Goal: Task Accomplishment & Management: Use online tool/utility

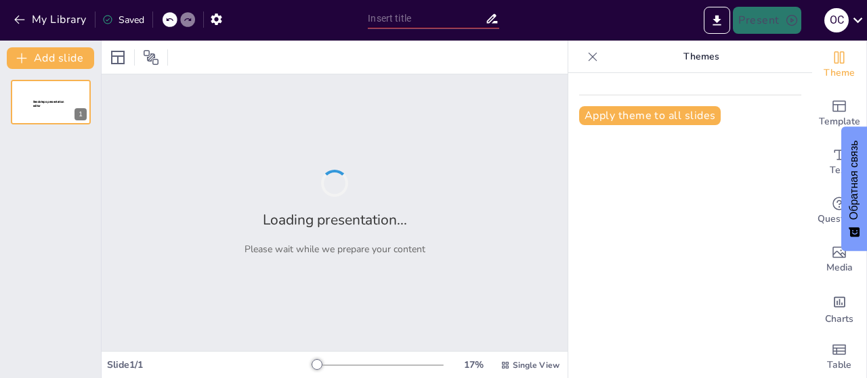
type input "Ми — не просто м'ясо на кістках: знайомимося з науками про людину!"
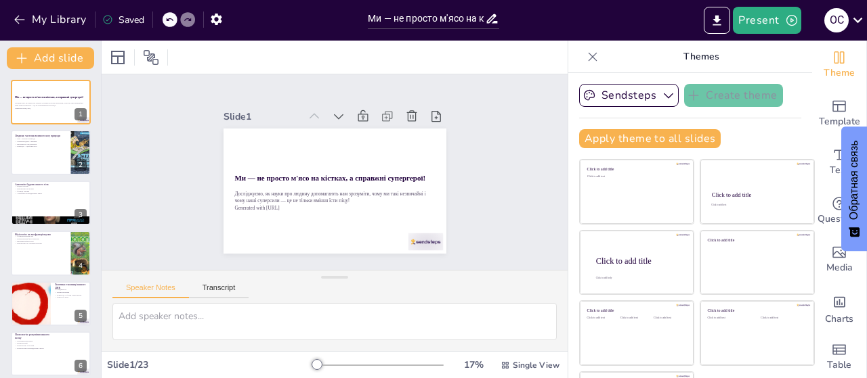
checkbox input "true"
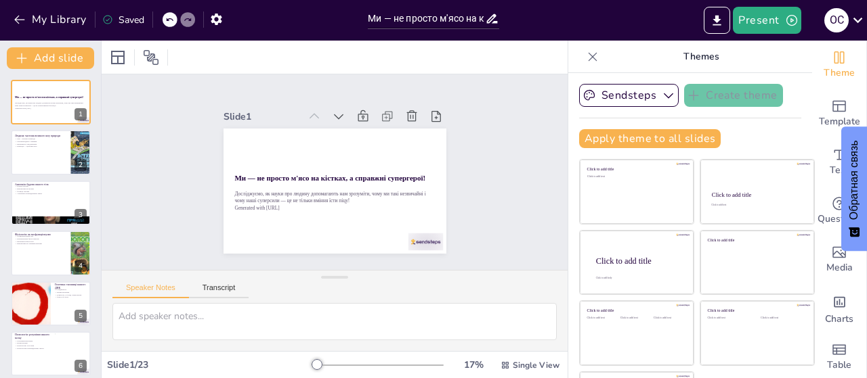
checkbox input "true"
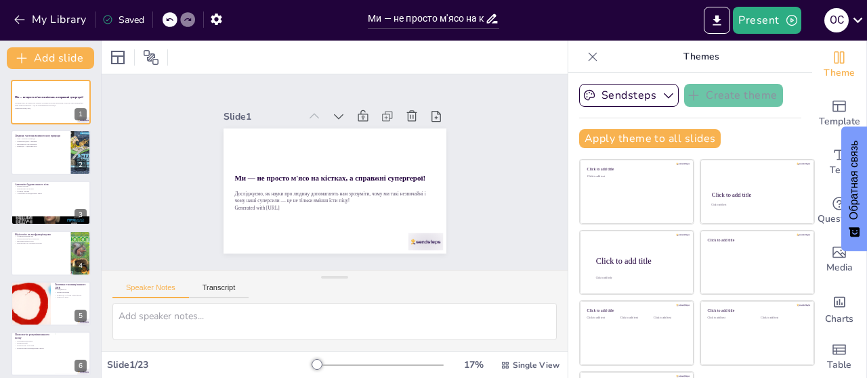
checkbox input "true"
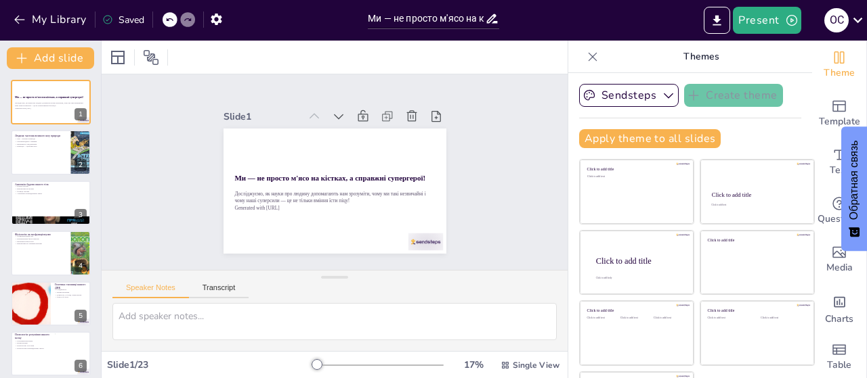
checkbox input "true"
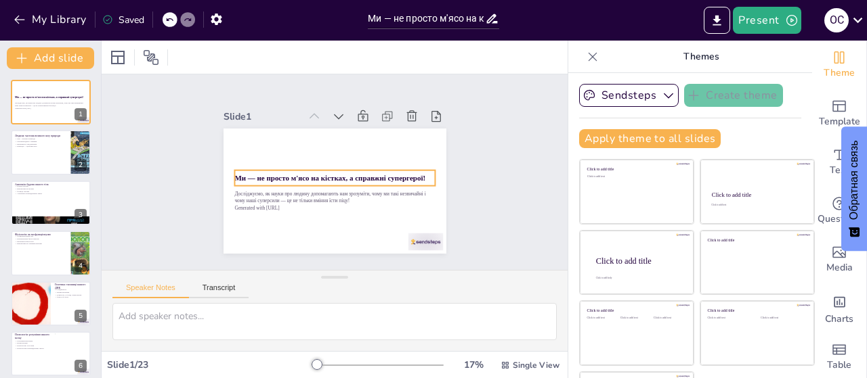
checkbox input "true"
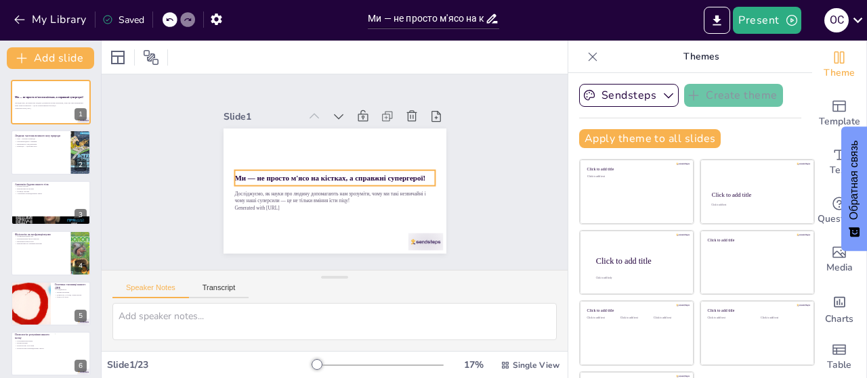
checkbox input "true"
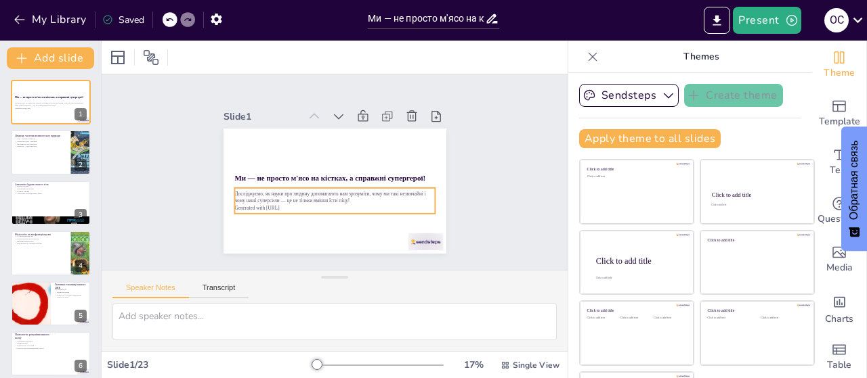
checkbox input "true"
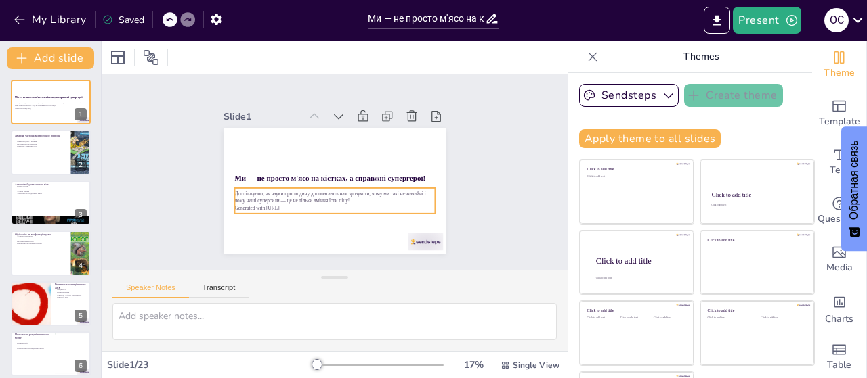
checkbox input "true"
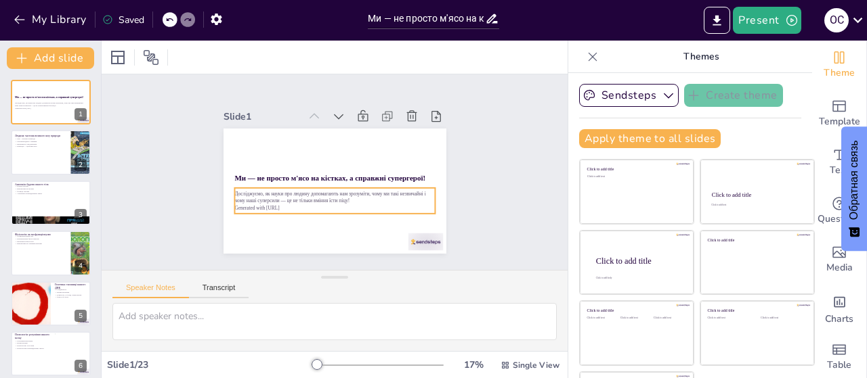
checkbox input "true"
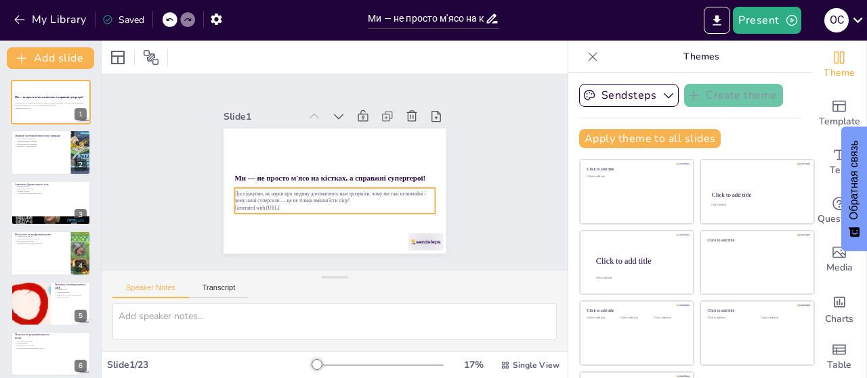
checkbox input "true"
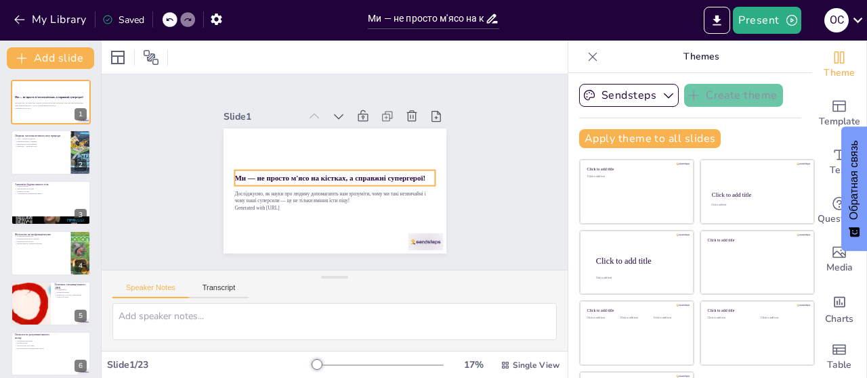
checkbox input "true"
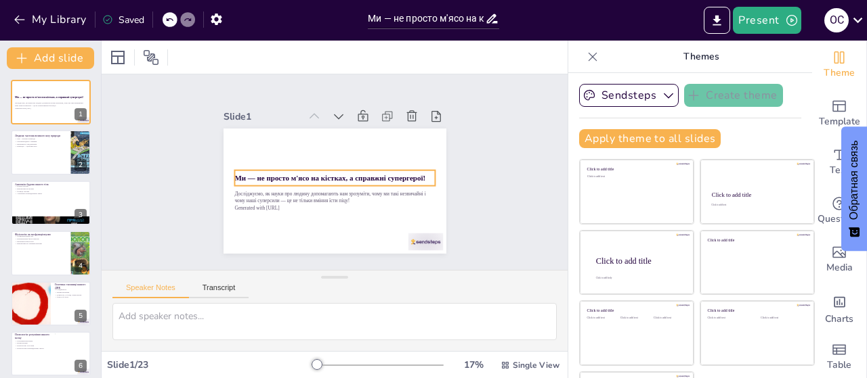
checkbox input "true"
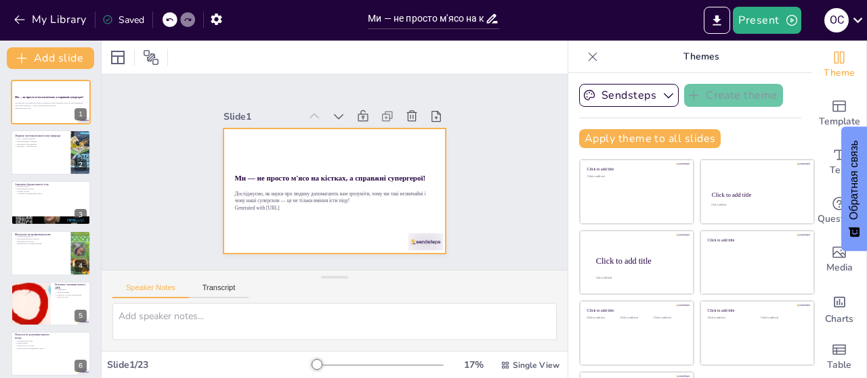
checkbox input "true"
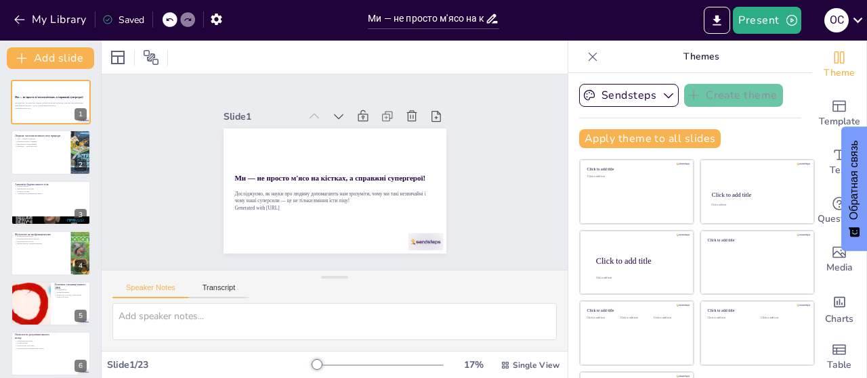
click at [765, 52] on p "Themes" at bounding box center [700, 57] width 195 height 32
checkbox input "true"
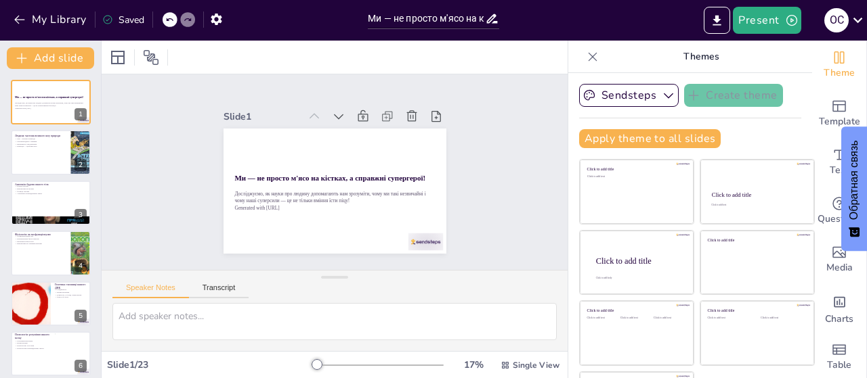
checkbox input "true"
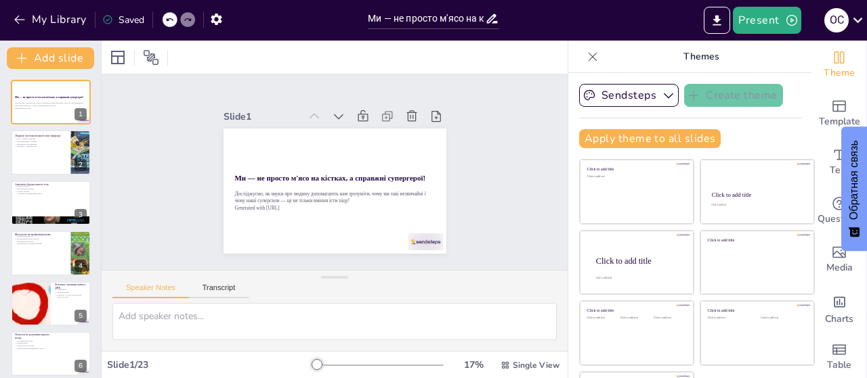
checkbox input "true"
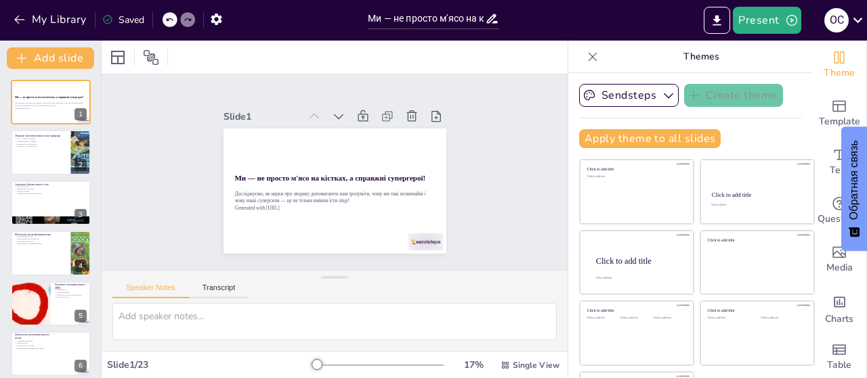
checkbox input "true"
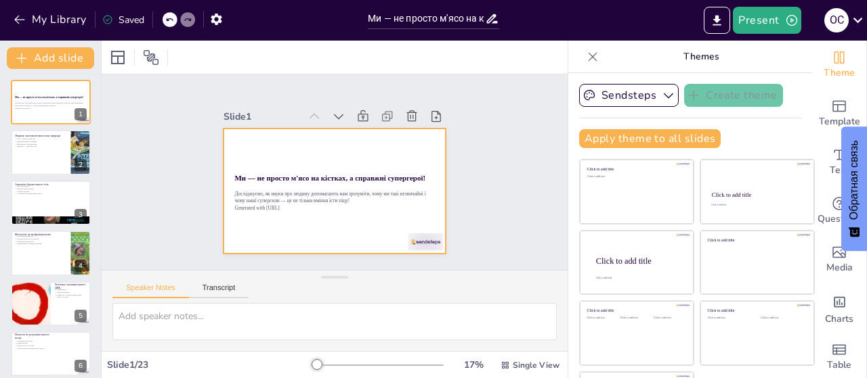
checkbox input "true"
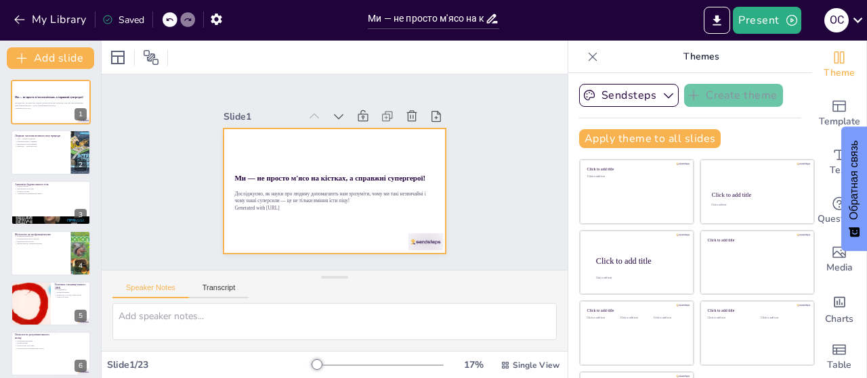
checkbox input "true"
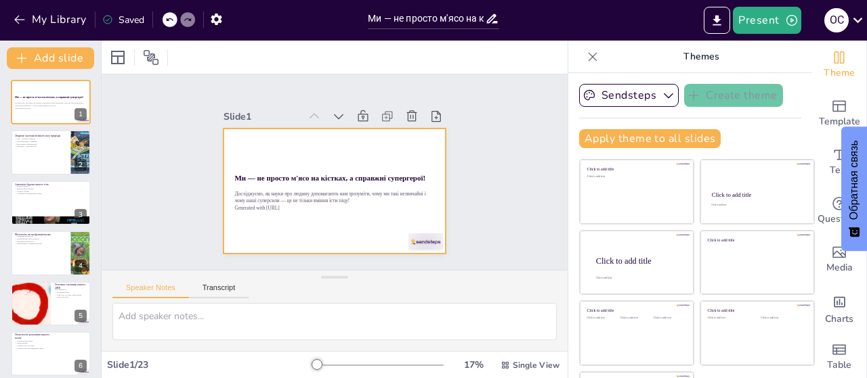
checkbox input "true"
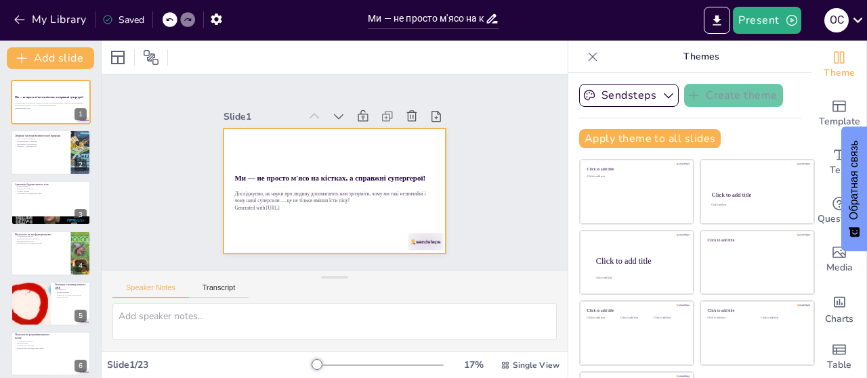
checkbox input "true"
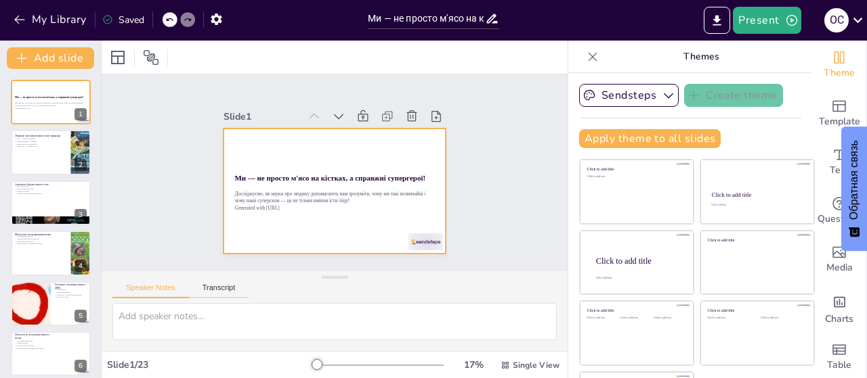
checkbox input "true"
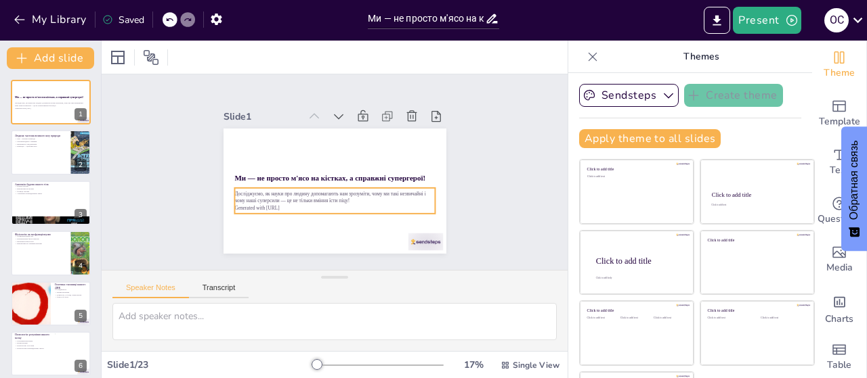
checkbox input "true"
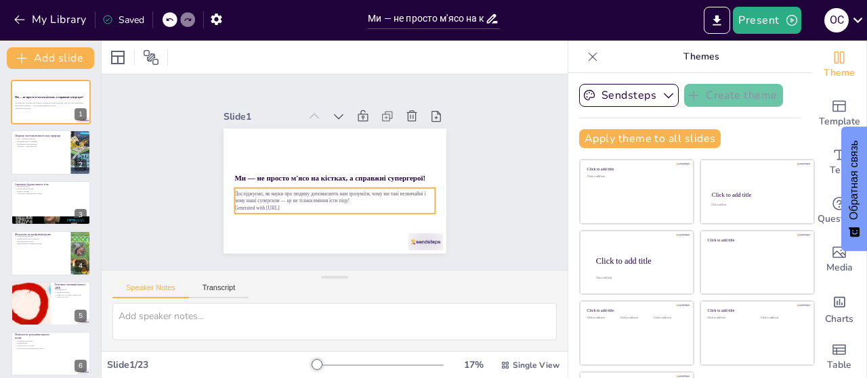
checkbox input "true"
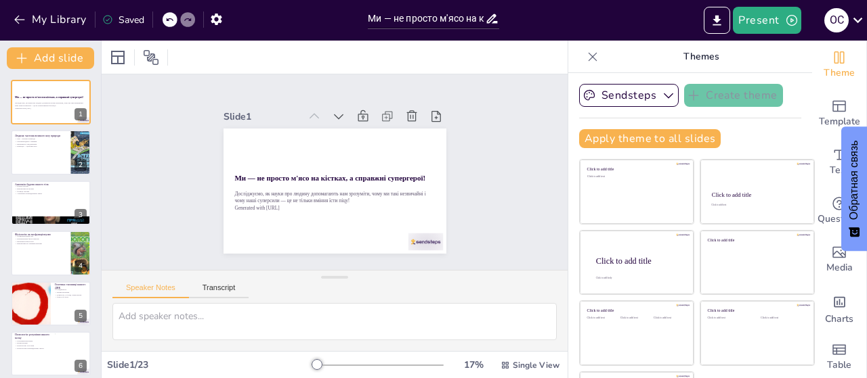
checkbox input "true"
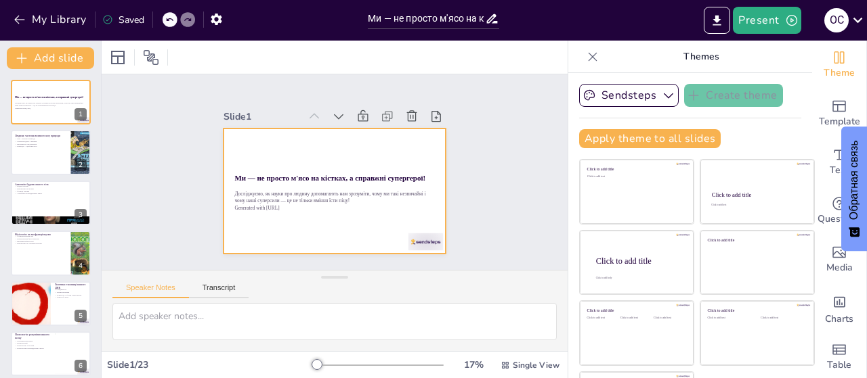
checkbox input "true"
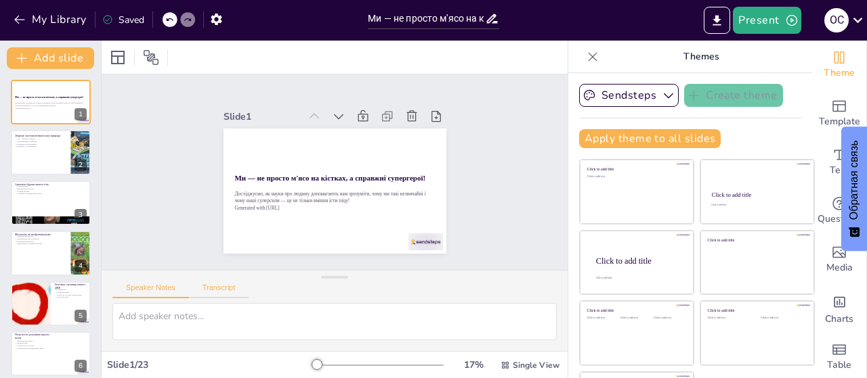
click at [232, 292] on button "Transcript" at bounding box center [219, 291] width 60 height 15
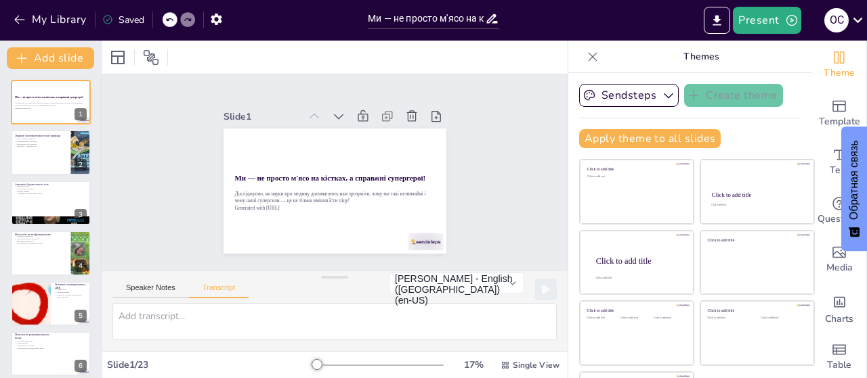
checkbox input "true"
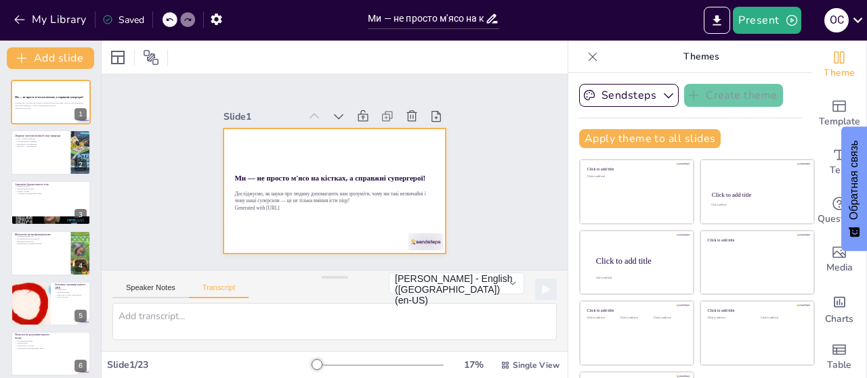
checkbox input "true"
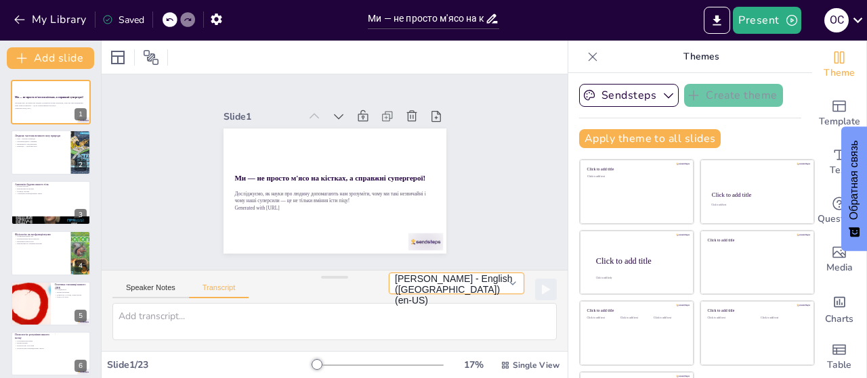
click at [497, 290] on button "Microsoft David - English (United States) (en-US)" at bounding box center [456, 284] width 135 height 22
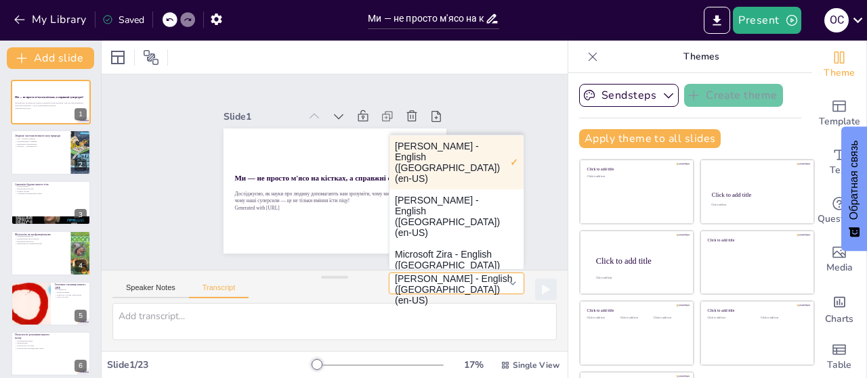
checkbox input "true"
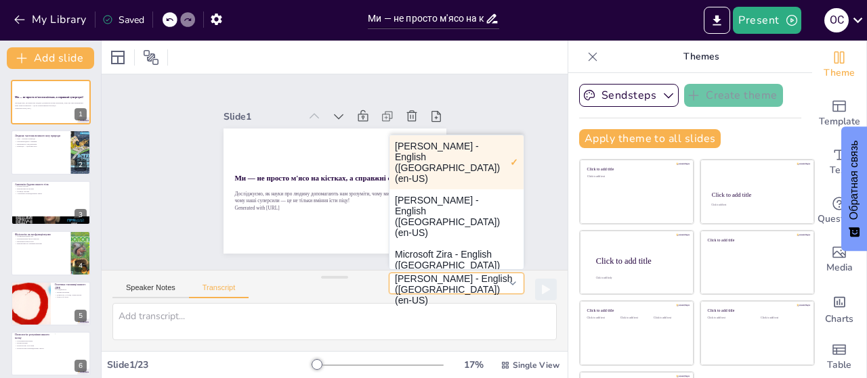
checkbox input "true"
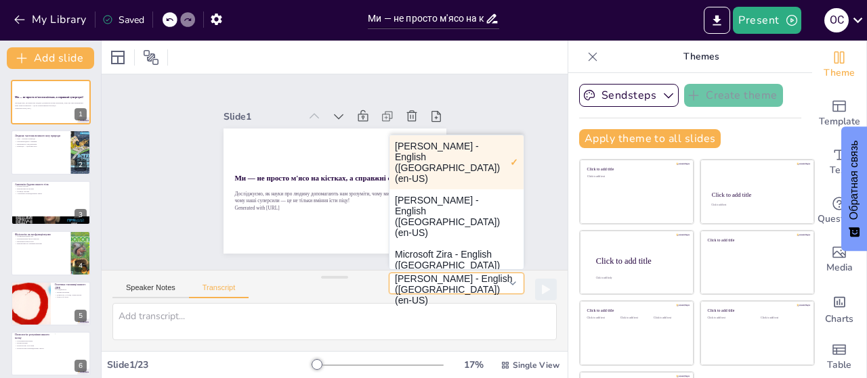
checkbox input "true"
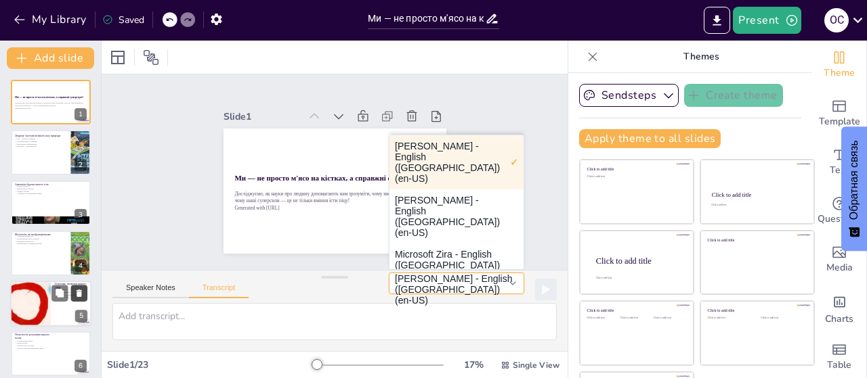
checkbox input "true"
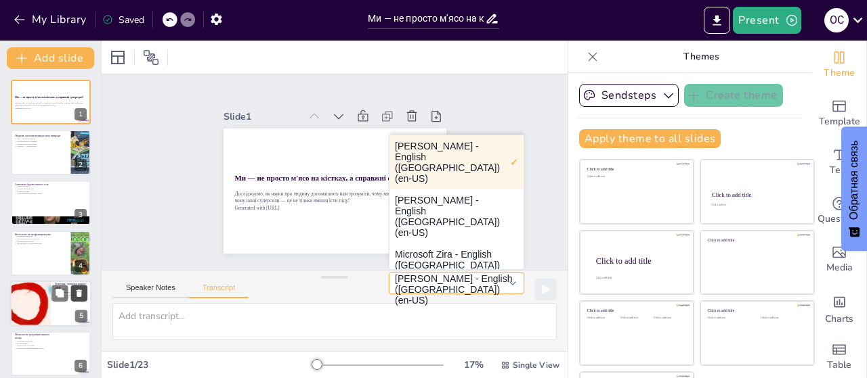
checkbox input "true"
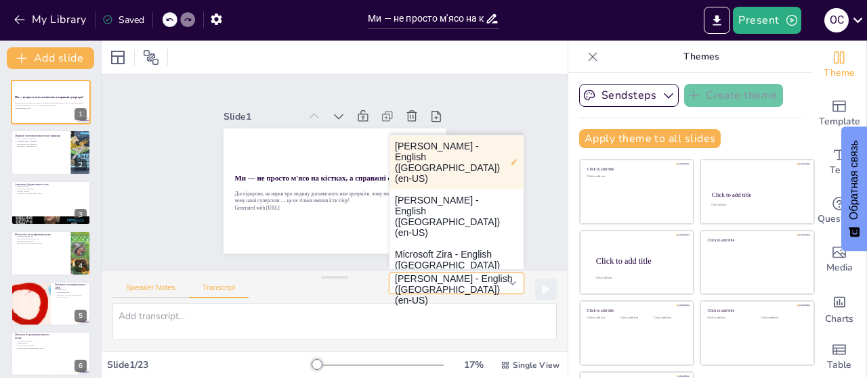
checkbox input "true"
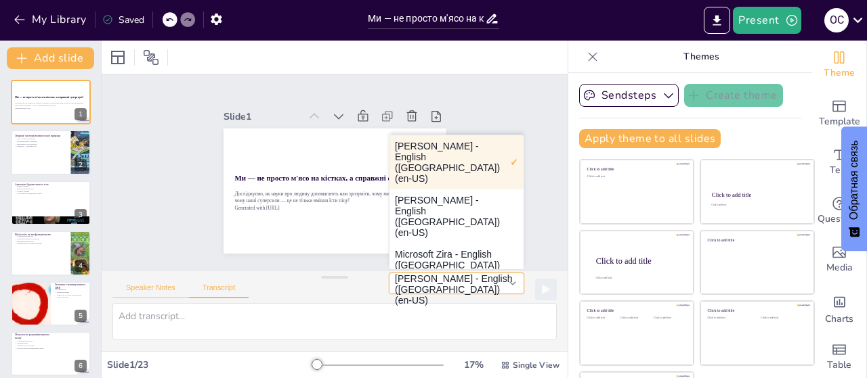
checkbox input "true"
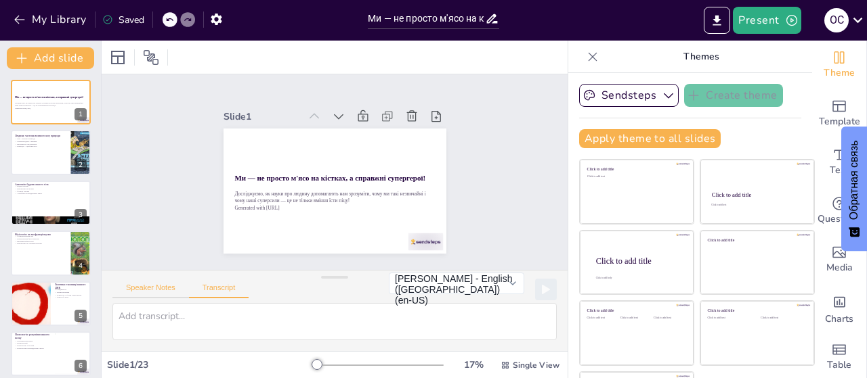
click at [135, 289] on button "Speaker Notes" at bounding box center [150, 291] width 77 height 15
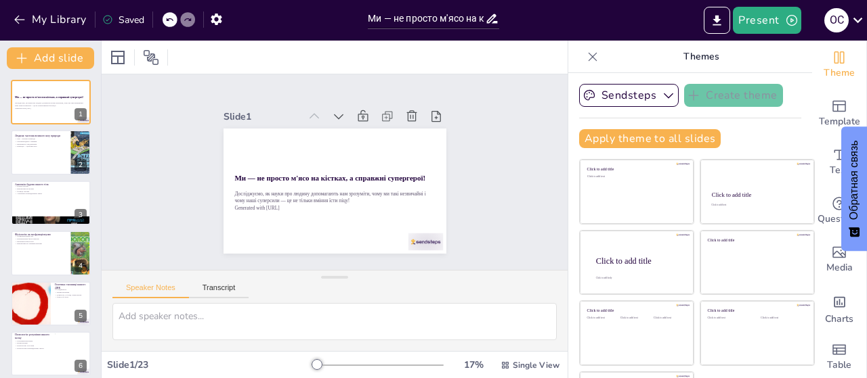
checkbox input "true"
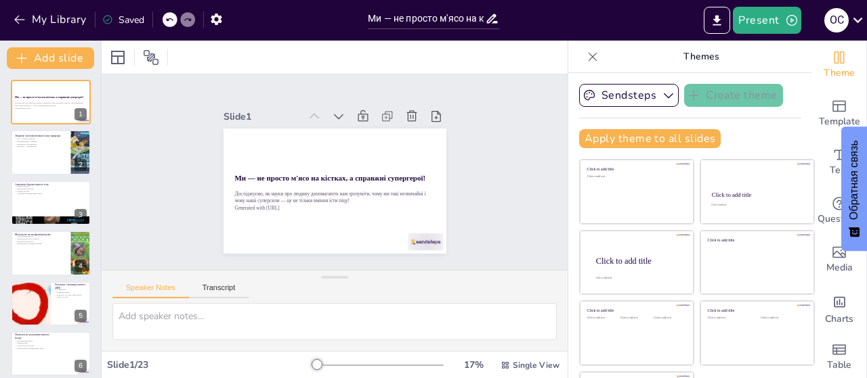
checkbox input "true"
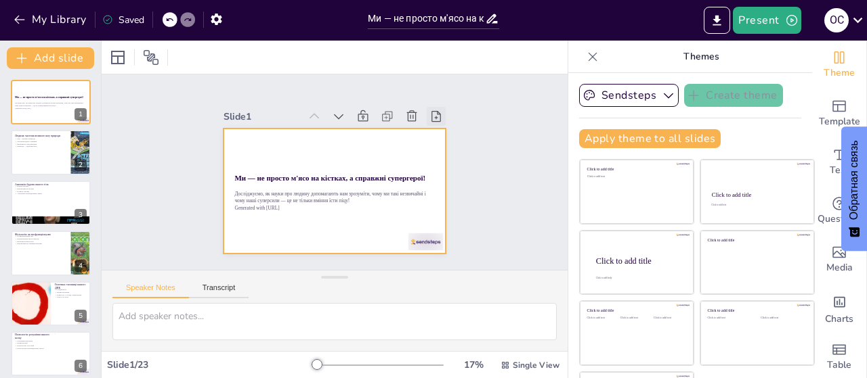
checkbox input "true"
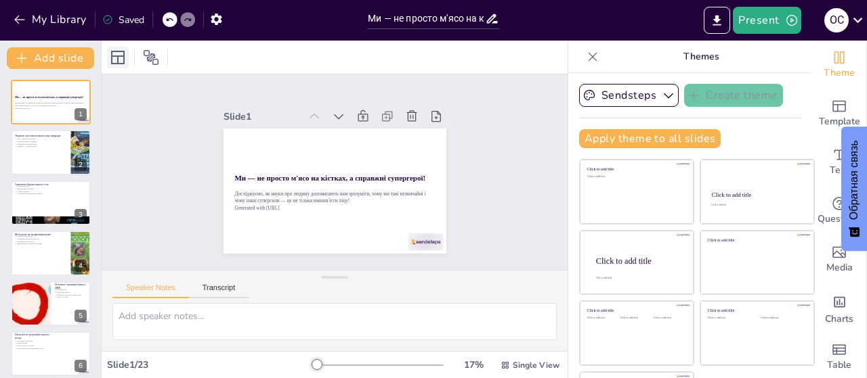
click at [116, 56] on icon at bounding box center [118, 58] width 14 height 14
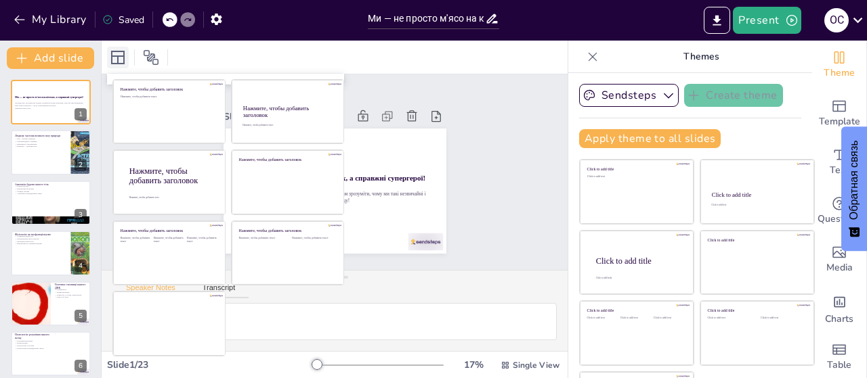
click at [116, 56] on icon at bounding box center [118, 58] width 14 height 14
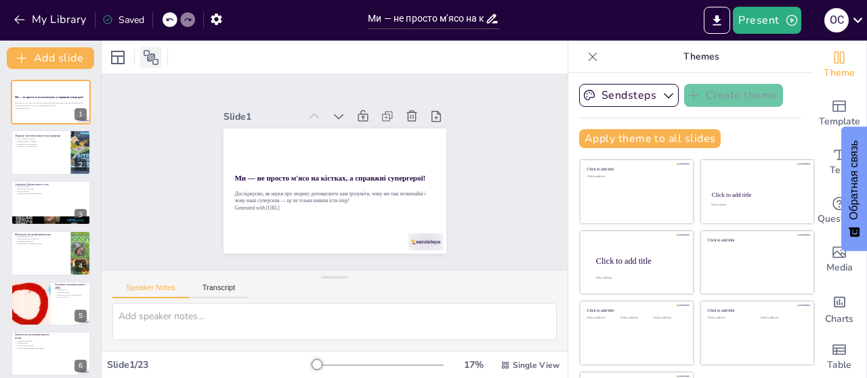
click at [154, 56] on icon at bounding box center [151, 57] width 16 height 16
checkbox input "true"
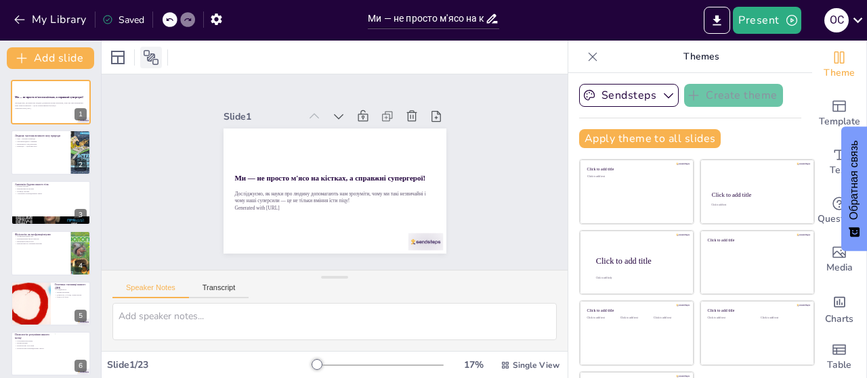
checkbox input "true"
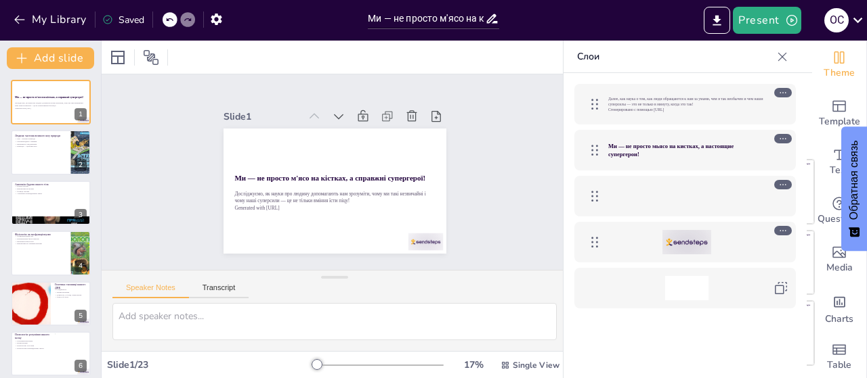
checkbox input "true"
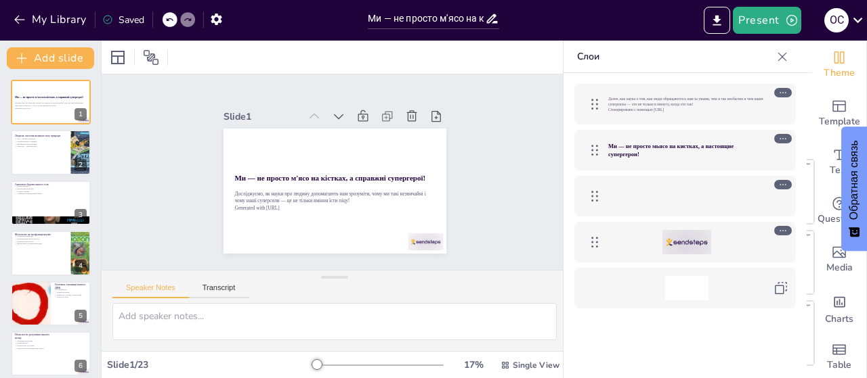
checkbox input "true"
click at [780, 58] on icon at bounding box center [782, 57] width 14 height 14
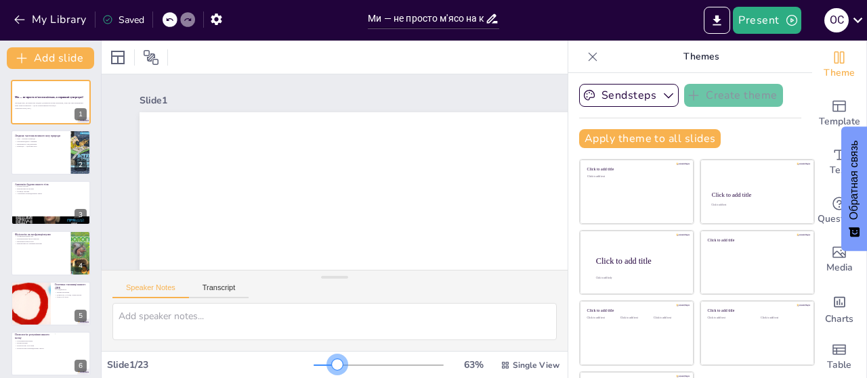
click at [318, 362] on div at bounding box center [378, 365] width 130 height 11
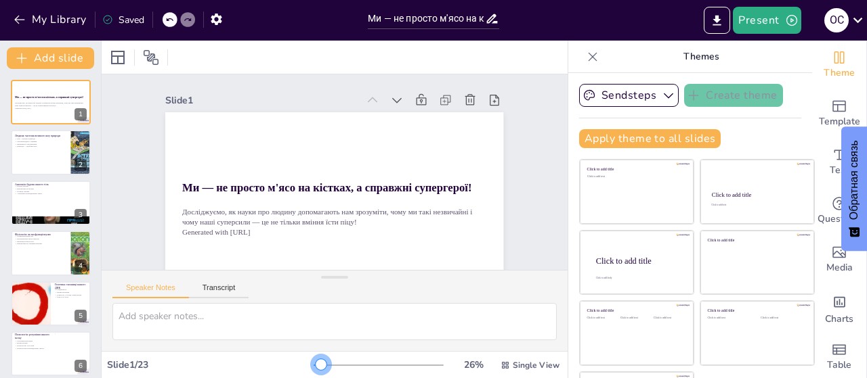
click at [313, 366] on div at bounding box center [378, 365] width 130 height 11
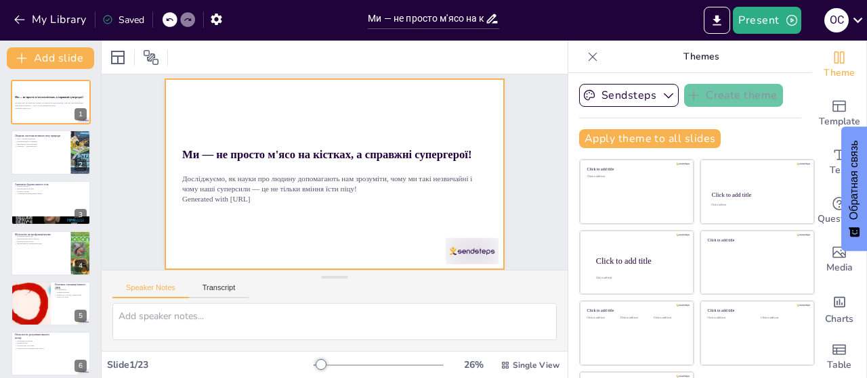
click at [478, 210] on div at bounding box center [333, 174] width 388 height 334
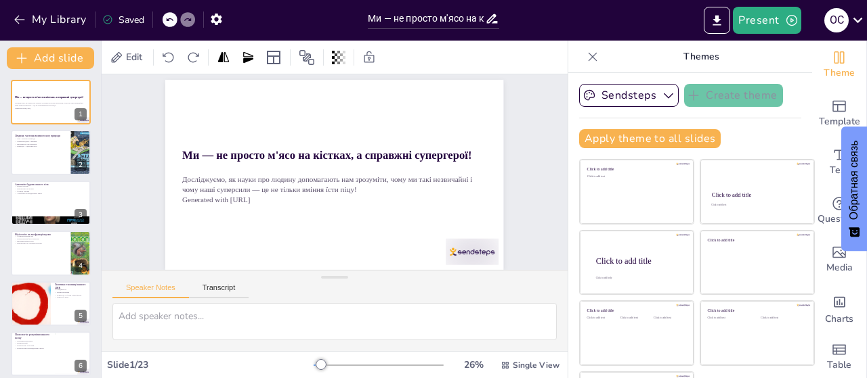
click at [512, 207] on div "Slide 1 Ми — не просто м'ясо на кістках, а справжні супергерої! Досліджуємо, як…" at bounding box center [348, 164] width 404 height 473
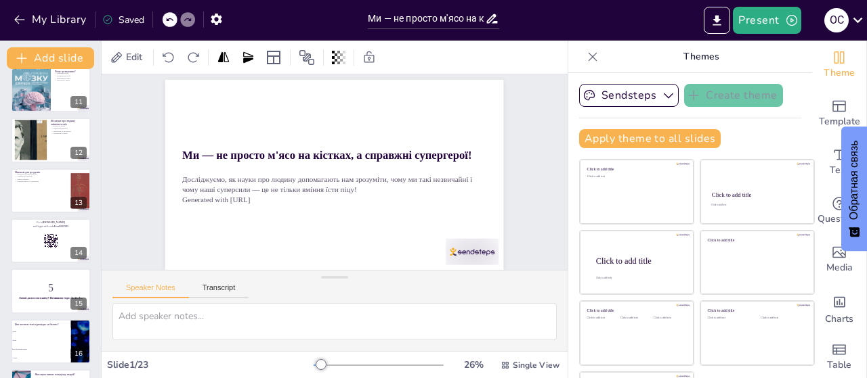
scroll to position [0, 0]
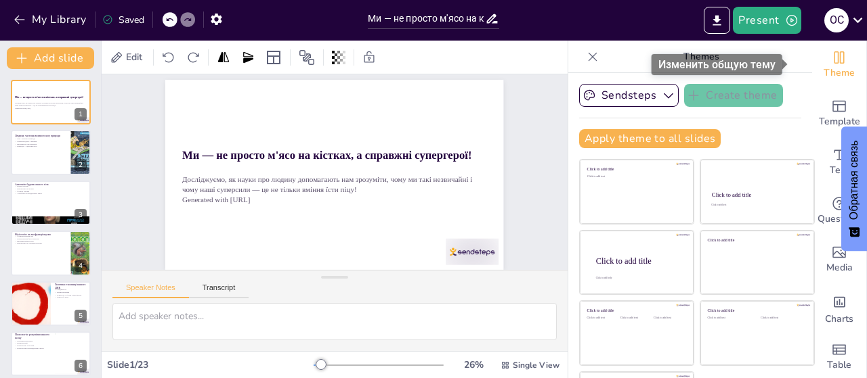
click at [831, 60] on icon "Change the overall theme" at bounding box center [839, 57] width 16 height 16
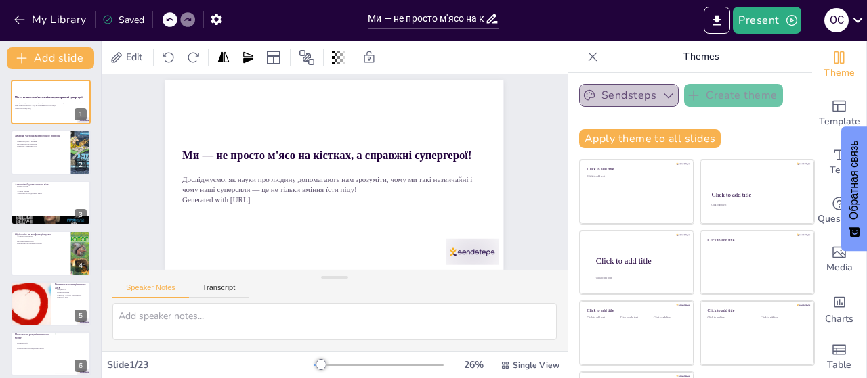
click at [622, 90] on button "Sendsteps" at bounding box center [629, 95] width 100 height 23
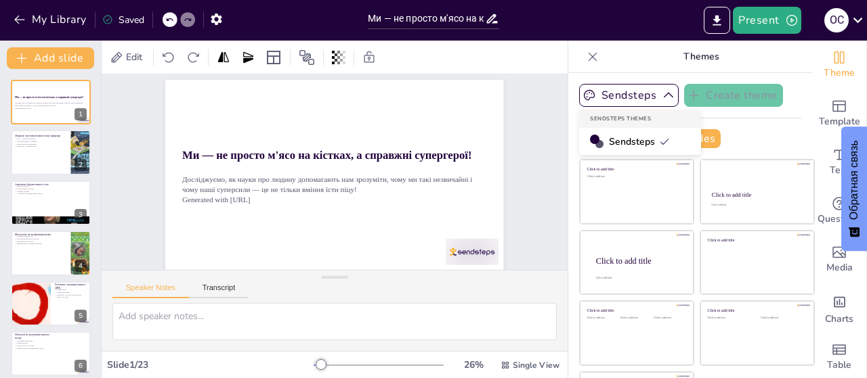
click at [634, 135] on span "Sendsteps" at bounding box center [639, 141] width 61 height 13
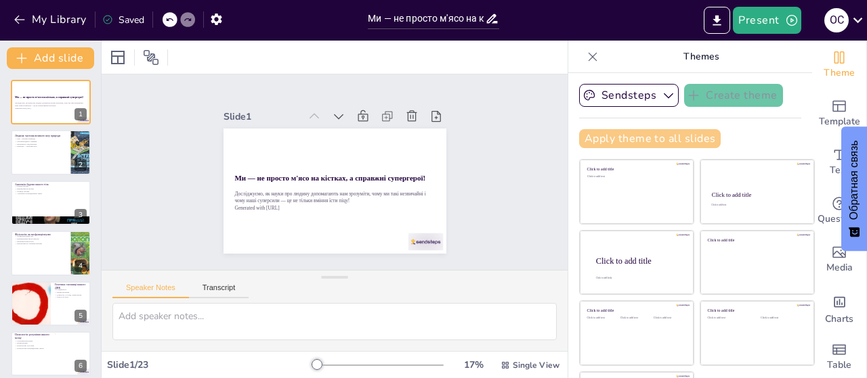
click at [634, 135] on button "Apply theme to all slides" at bounding box center [650, 138] width 142 height 19
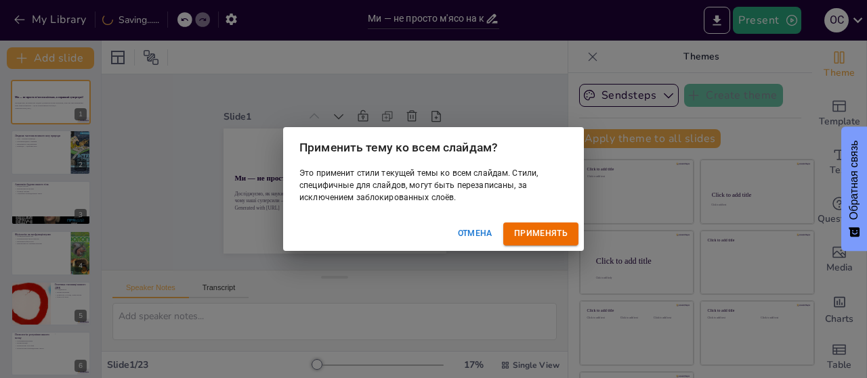
click at [478, 235] on font "Отмена" at bounding box center [475, 233] width 35 height 9
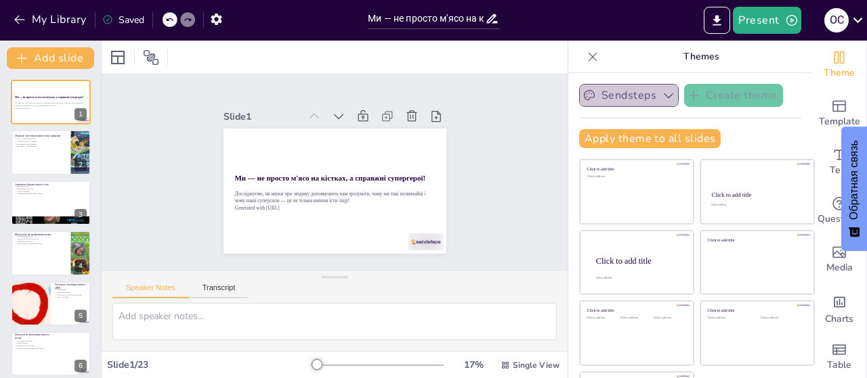
click at [634, 91] on button "Sendsteps" at bounding box center [629, 95] width 100 height 23
click at [713, 127] on div "Sendsteps Create theme Apply theme to all slides Click to add title Click to ad…" at bounding box center [690, 121] width 222 height 75
click at [582, 96] on icon "button" at bounding box center [589, 96] width 14 height 14
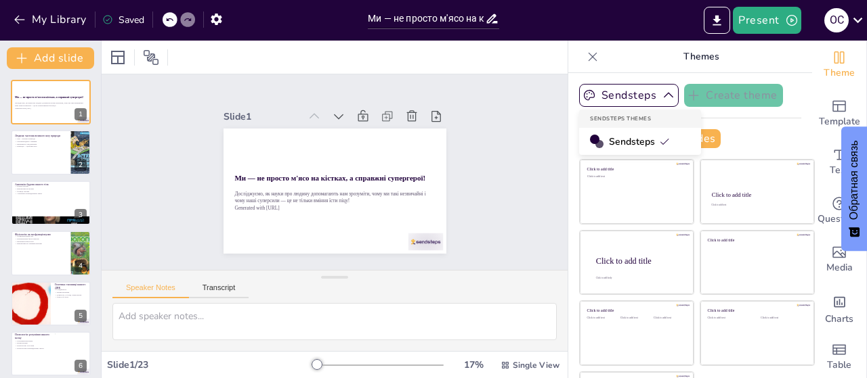
click at [585, 142] on div "Sendsteps" at bounding box center [640, 141] width 122 height 27
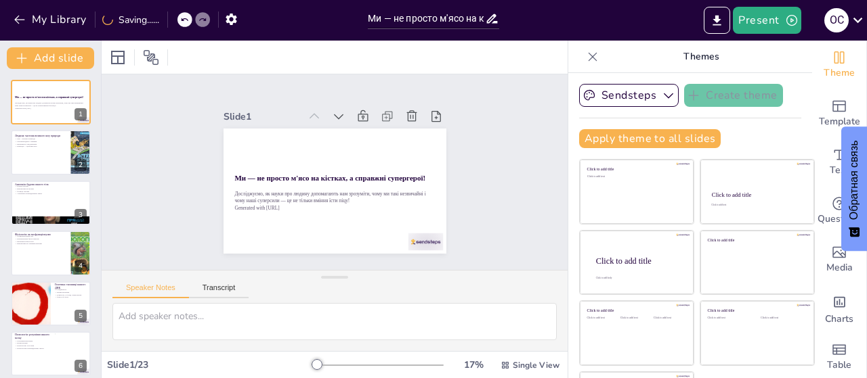
scroll to position [14, 0]
click at [217, 20] on icon "button" at bounding box center [216, 19] width 14 height 14
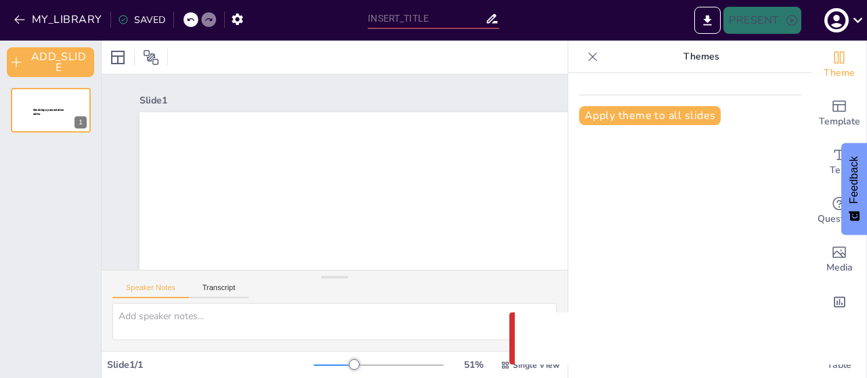
type input "Ми — не просто м'ясо на кістках: знайомимося з науками про людину!"
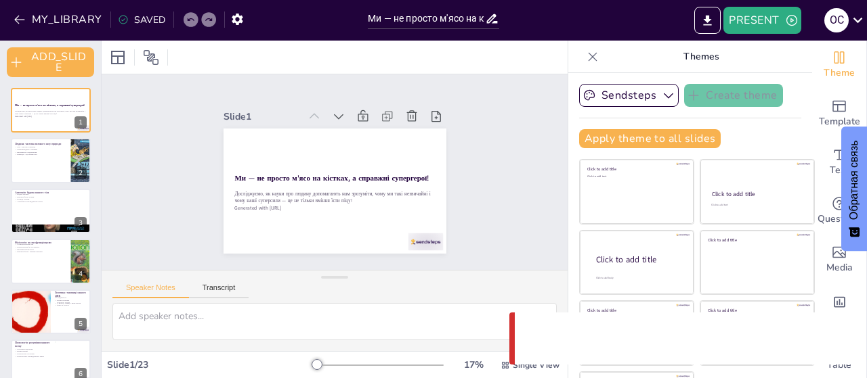
checkbox input "true"
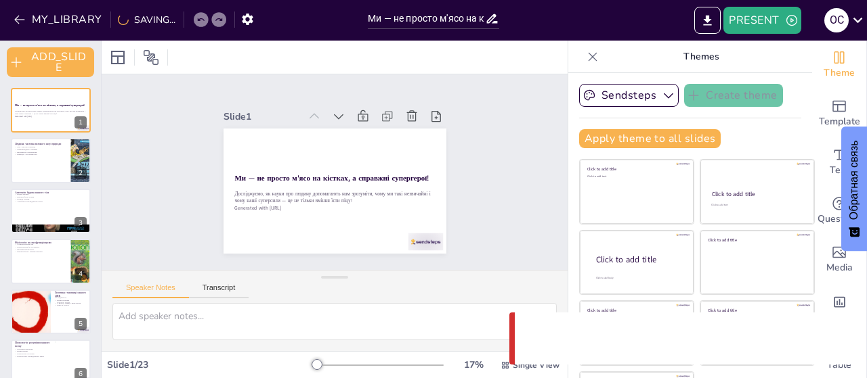
checkbox input "true"
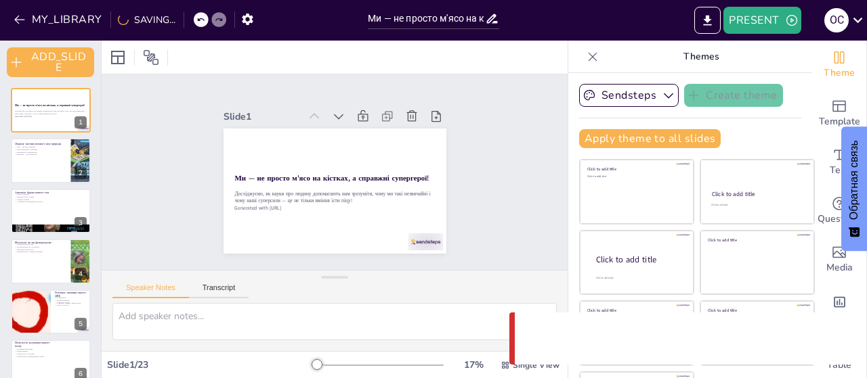
checkbox input "true"
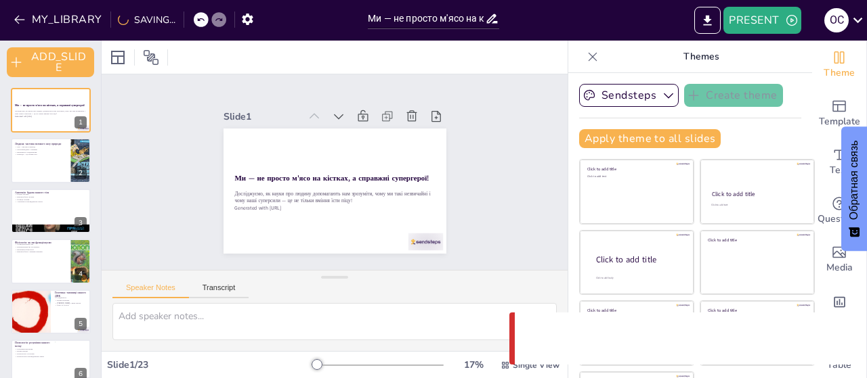
checkbox input "true"
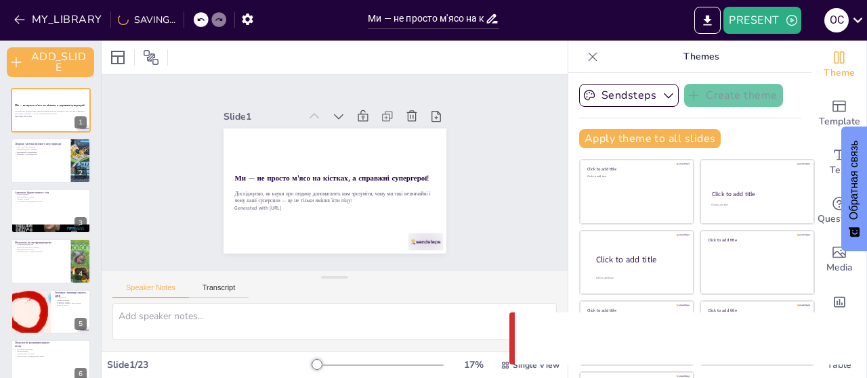
checkbox input "true"
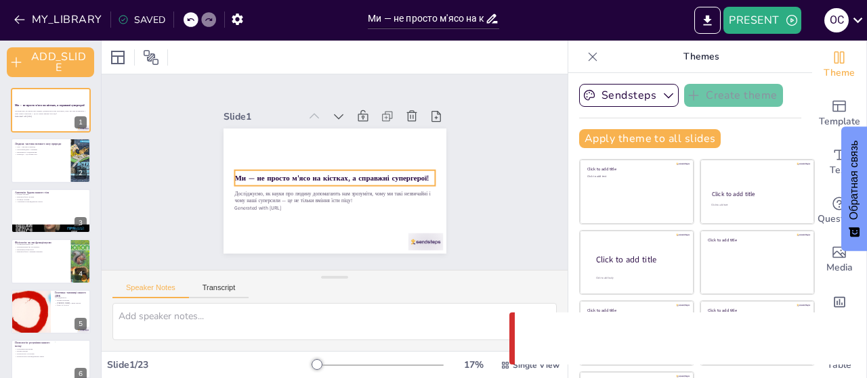
checkbox input "true"
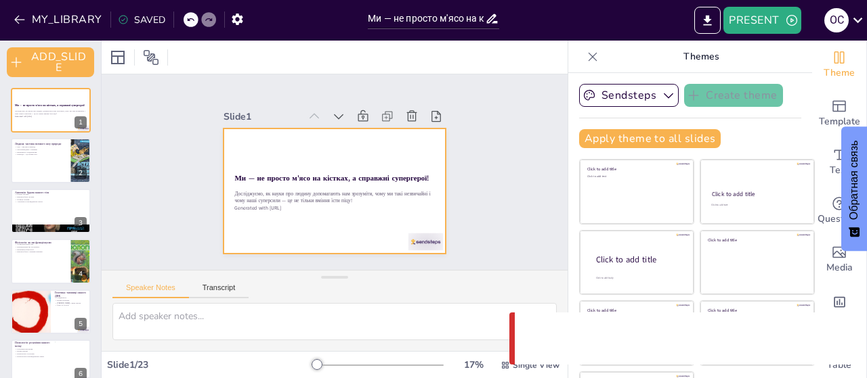
checkbox input "true"
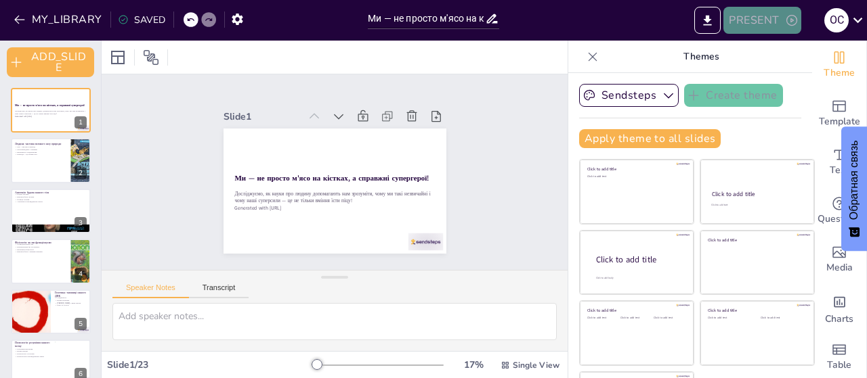
click at [762, 25] on button "PRESENT" at bounding box center [761, 20] width 77 height 27
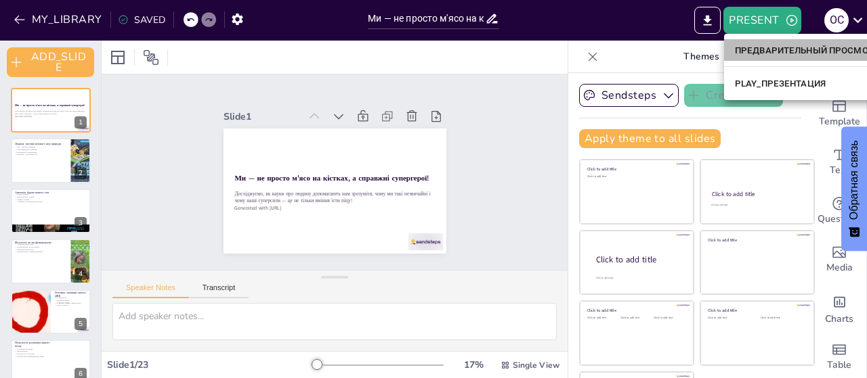
click at [771, 51] on font "ПРЕДВАРИТЕЛЬНЫЙ ПРОСМОТР_ПРЕЗЕНТАЦИИ" at bounding box center [842, 50] width 214 height 10
